Goal: Find specific page/section

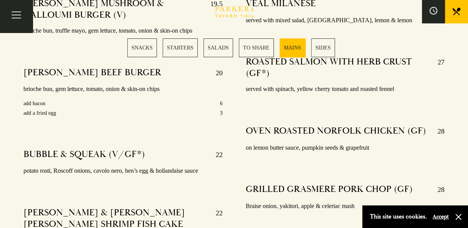
scroll to position [1436, 0]
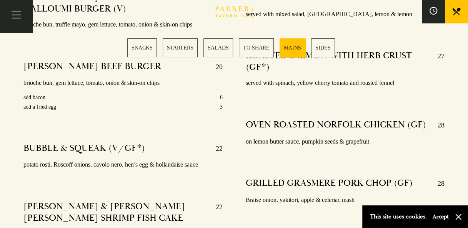
click at [323, 48] on link "SIDES" at bounding box center [323, 47] width 24 height 19
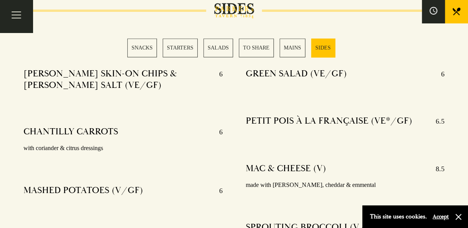
scroll to position [1917, 0]
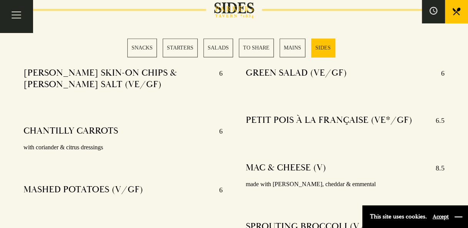
click at [457, 216] on button "button" at bounding box center [458, 217] width 8 height 8
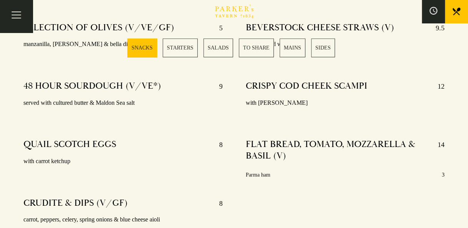
scroll to position [97, 0]
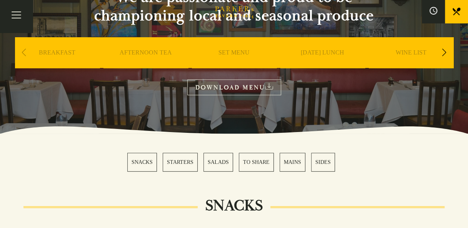
click at [237, 52] on link "SET MENU" at bounding box center [233, 64] width 31 height 31
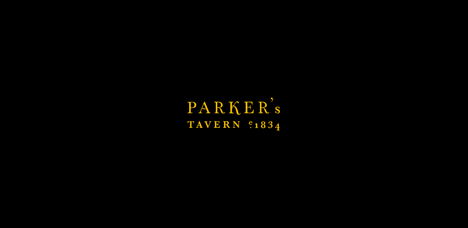
scroll to position [863, 0]
